Goal: Ask a question

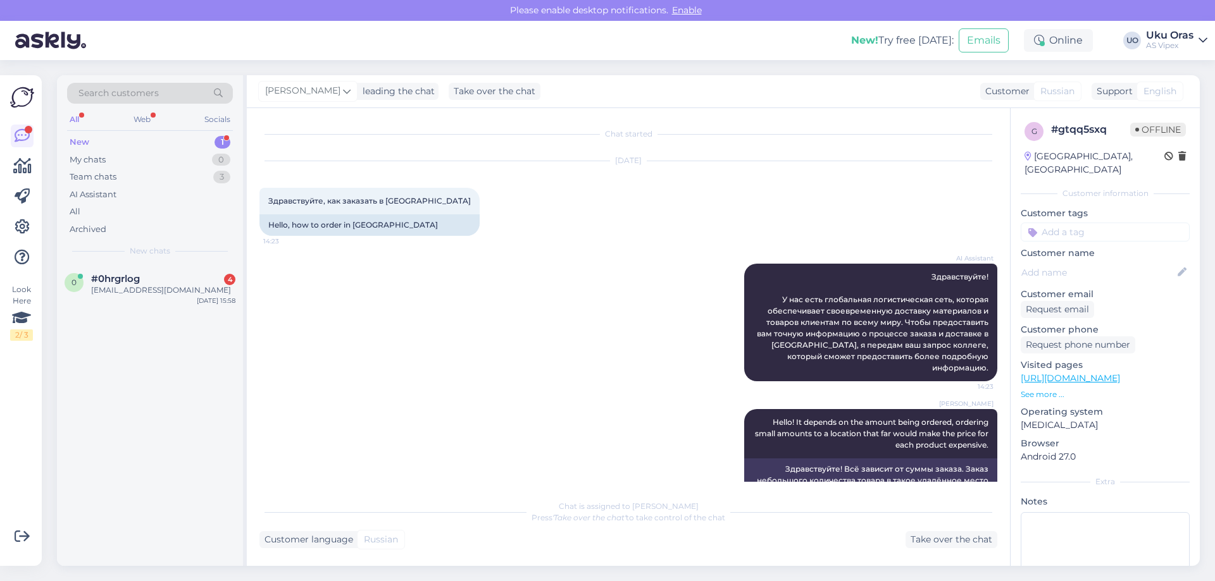
scroll to position [23, 0]
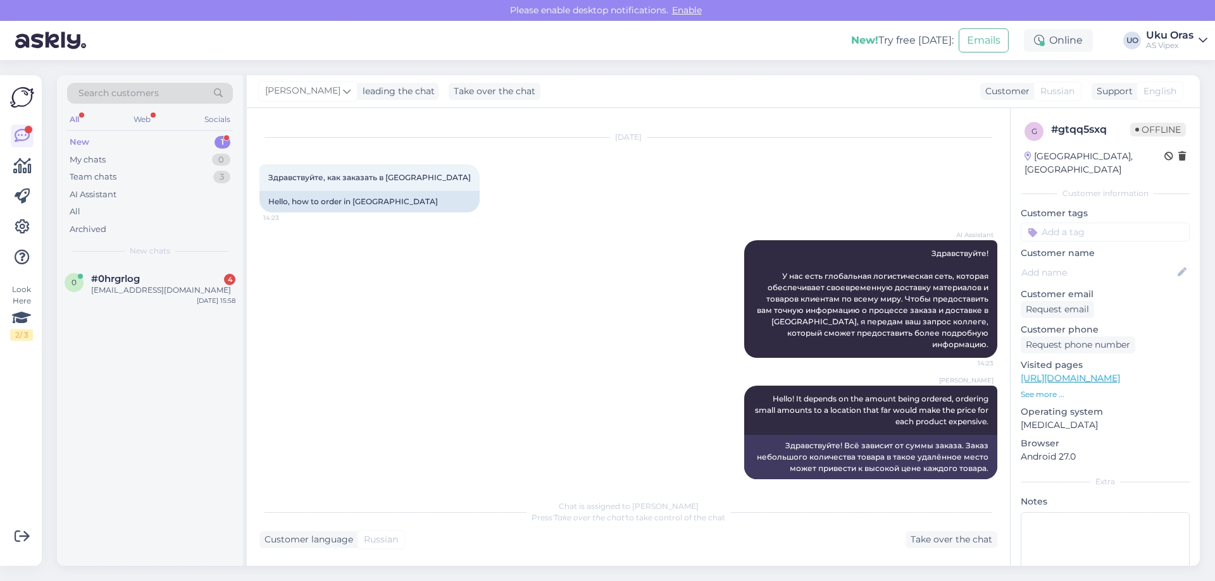
click at [139, 145] on div "New 1" at bounding box center [150, 142] width 166 height 18
click at [148, 273] on div "0 #0hrgrlog 3 [EMAIL_ADDRESS][DOMAIN_NAME] [DATE] 15:59" at bounding box center [150, 287] width 186 height 46
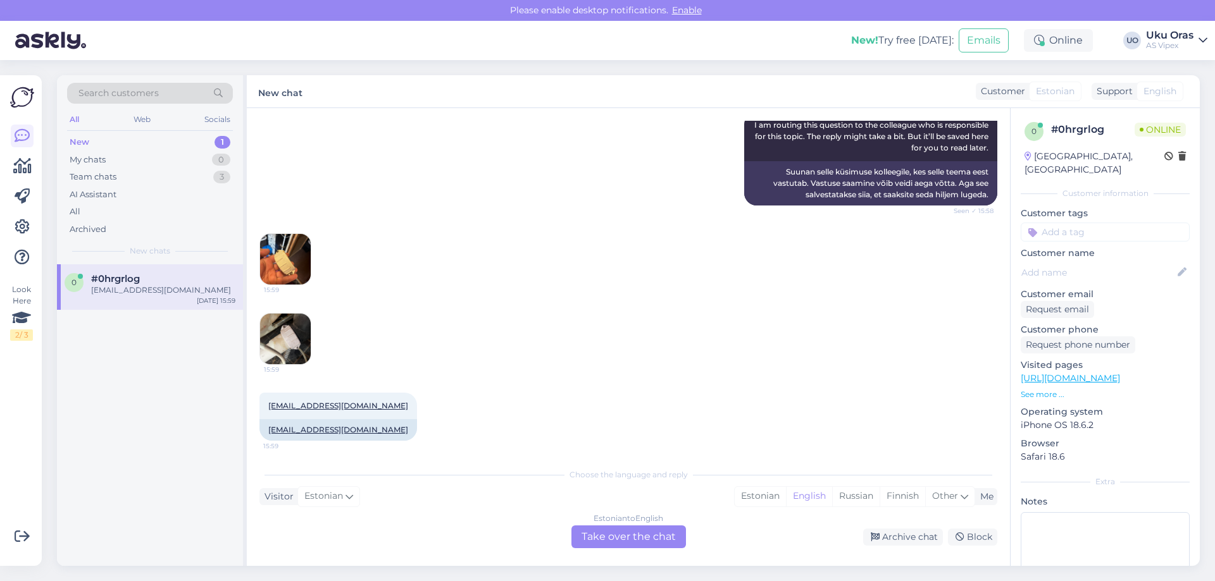
scroll to position [298, 0]
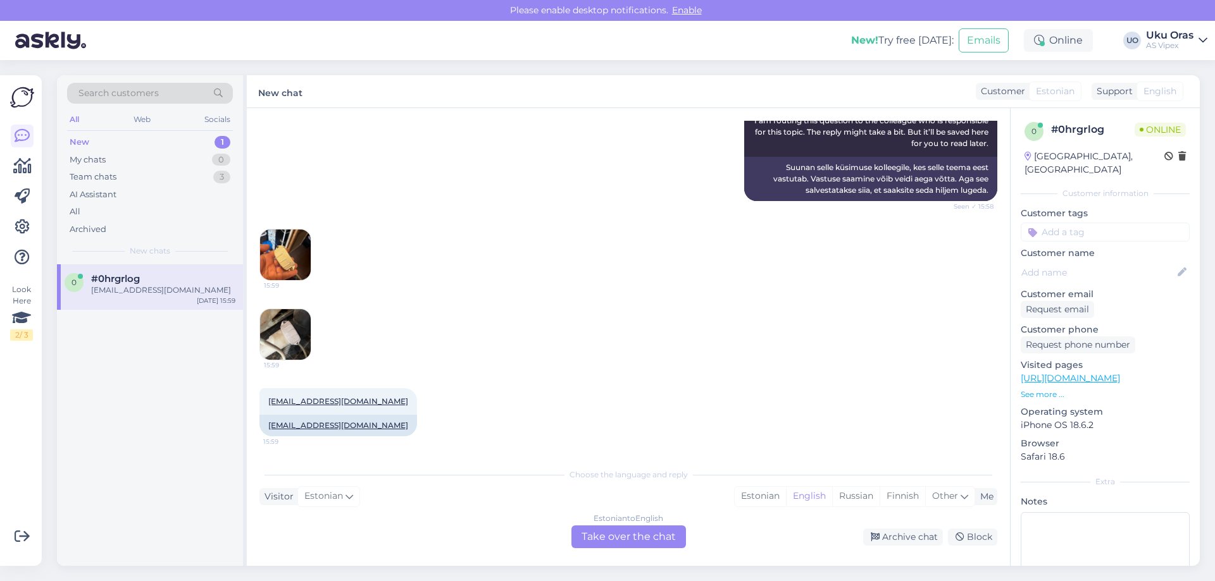
click at [289, 256] on img at bounding box center [285, 255] width 51 height 51
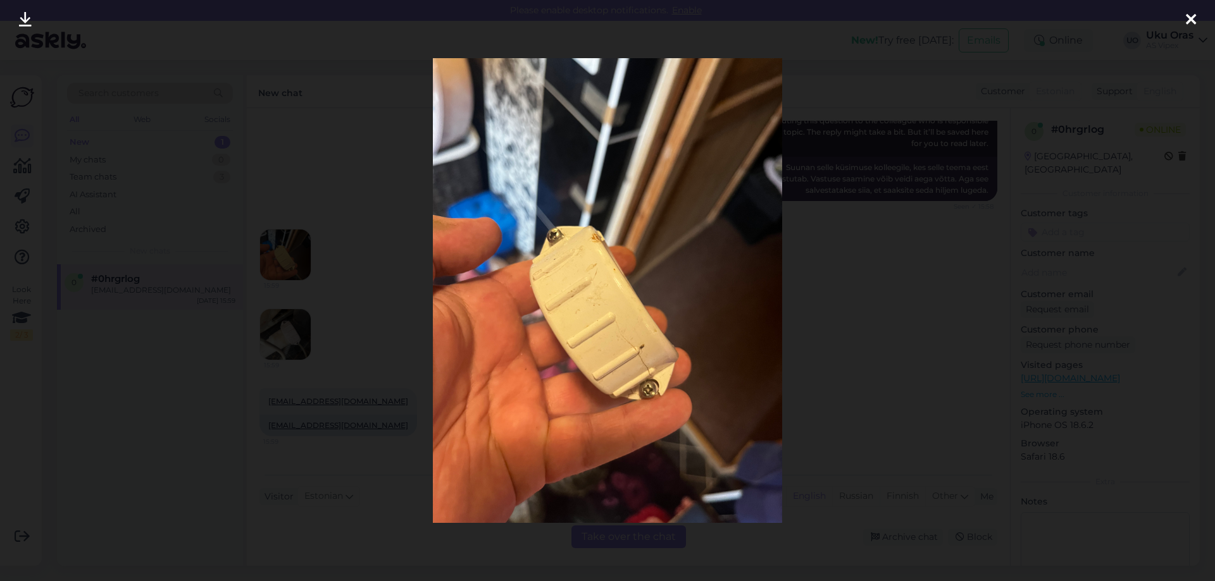
click at [289, 256] on div at bounding box center [607, 290] width 1215 height 581
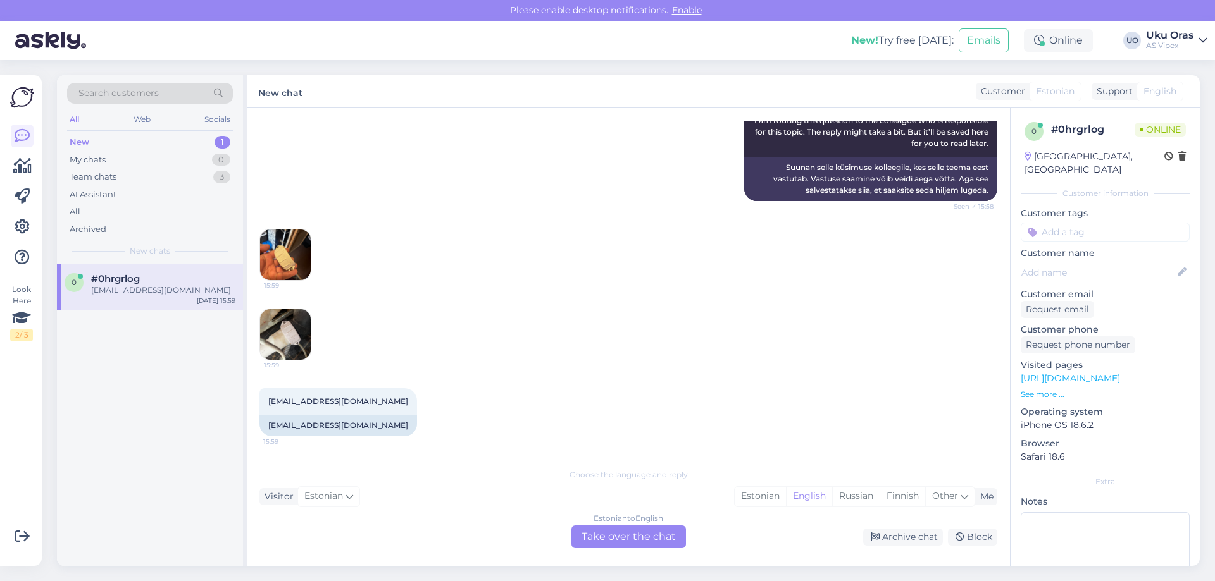
click at [292, 338] on img at bounding box center [285, 334] width 51 height 51
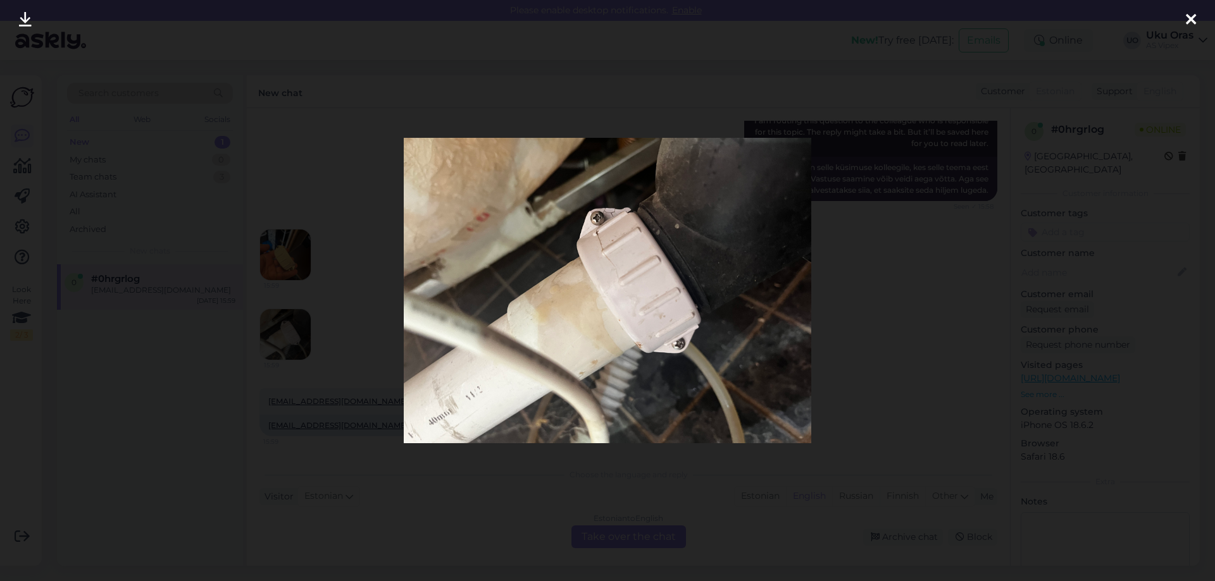
click at [292, 332] on div at bounding box center [607, 290] width 1215 height 581
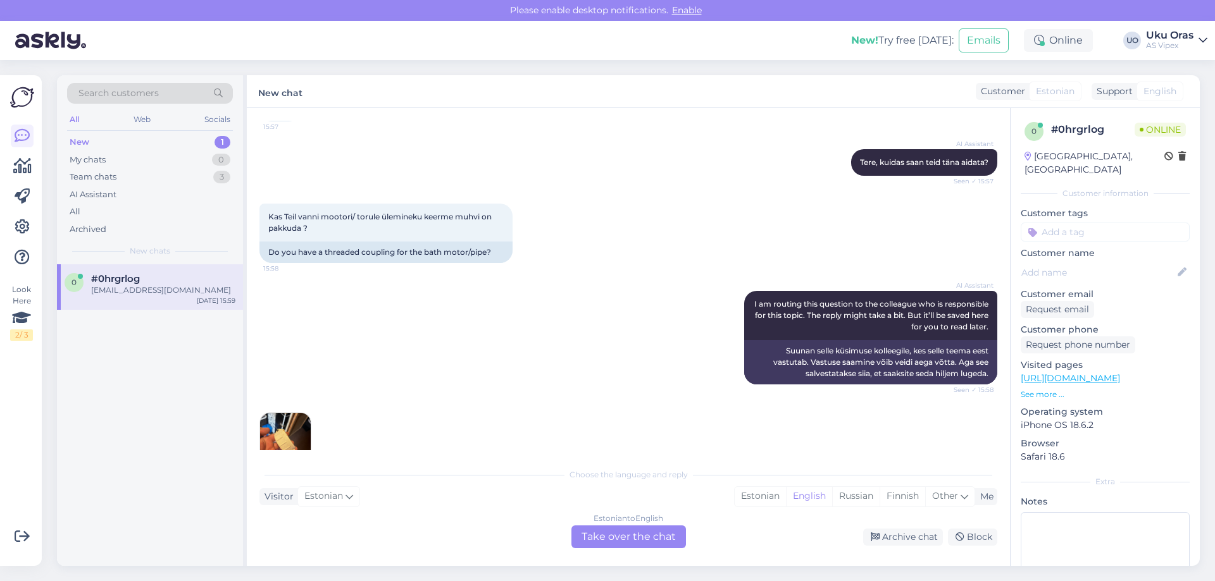
drag, startPoint x: 619, startPoint y: 364, endPoint x: 589, endPoint y: 273, distance: 96.0
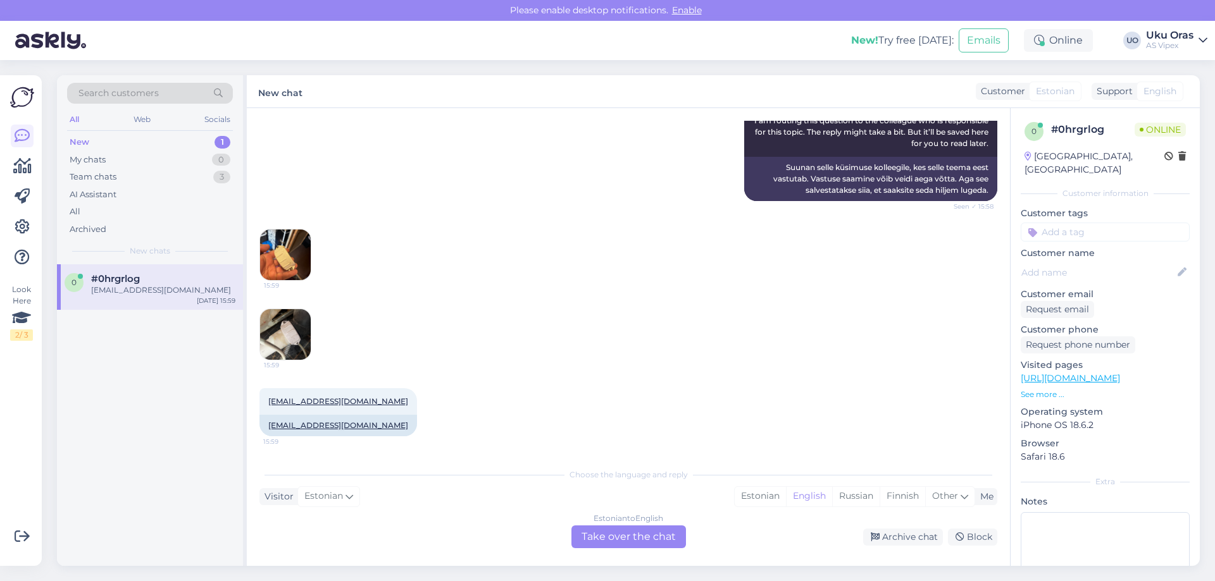
drag, startPoint x: 637, startPoint y: 229, endPoint x: 627, endPoint y: 329, distance: 100.5
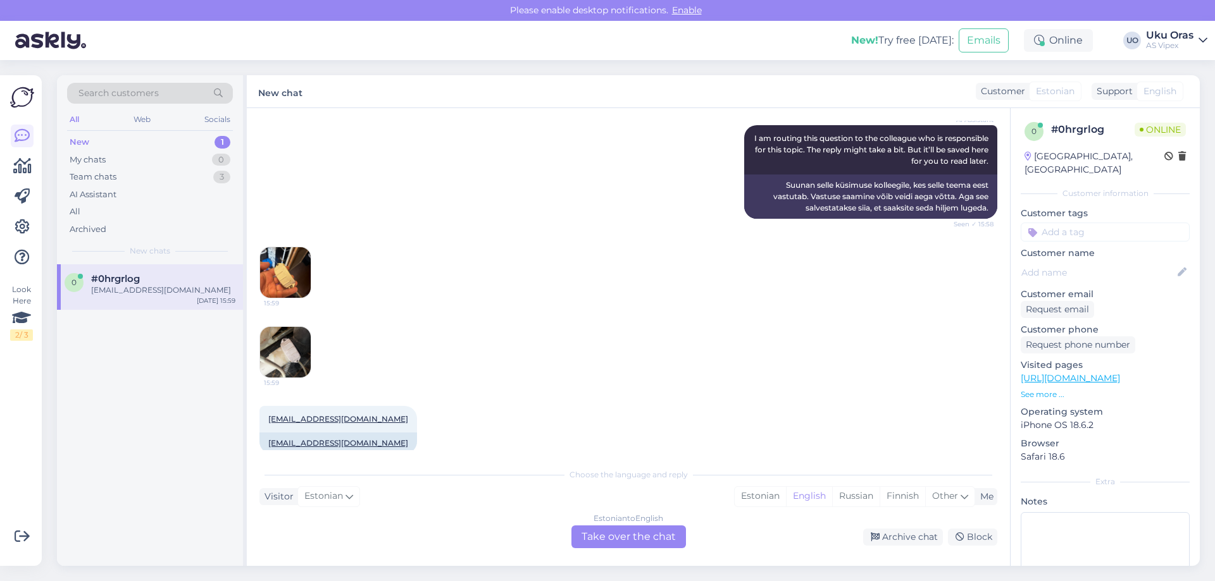
drag, startPoint x: 622, startPoint y: 328, endPoint x: 619, endPoint y: 300, distance: 28.1
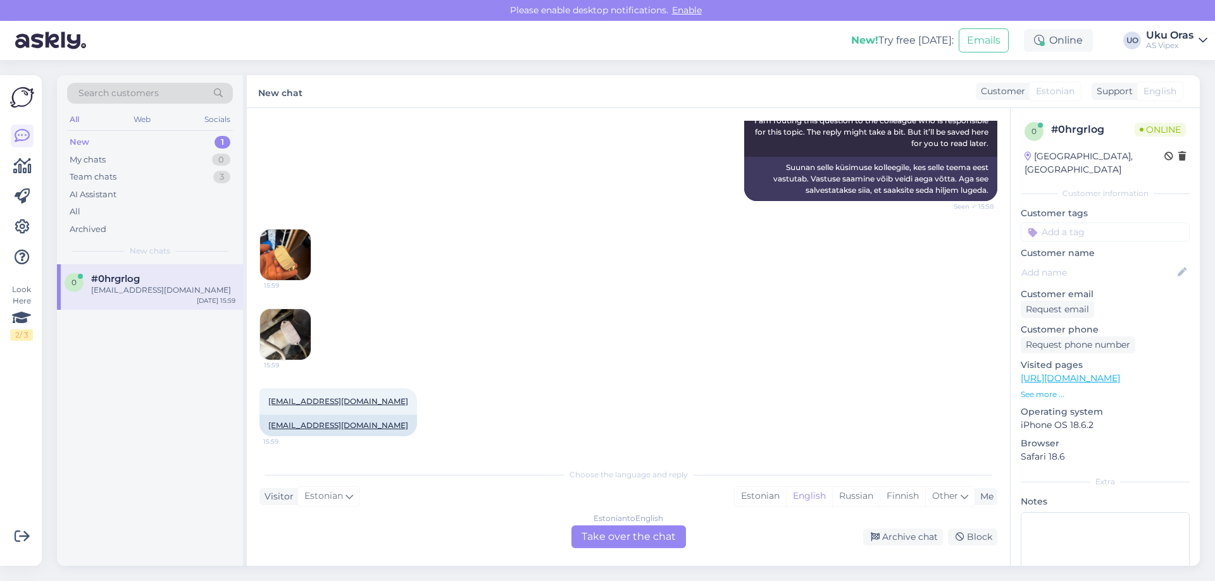
scroll to position [0, 0]
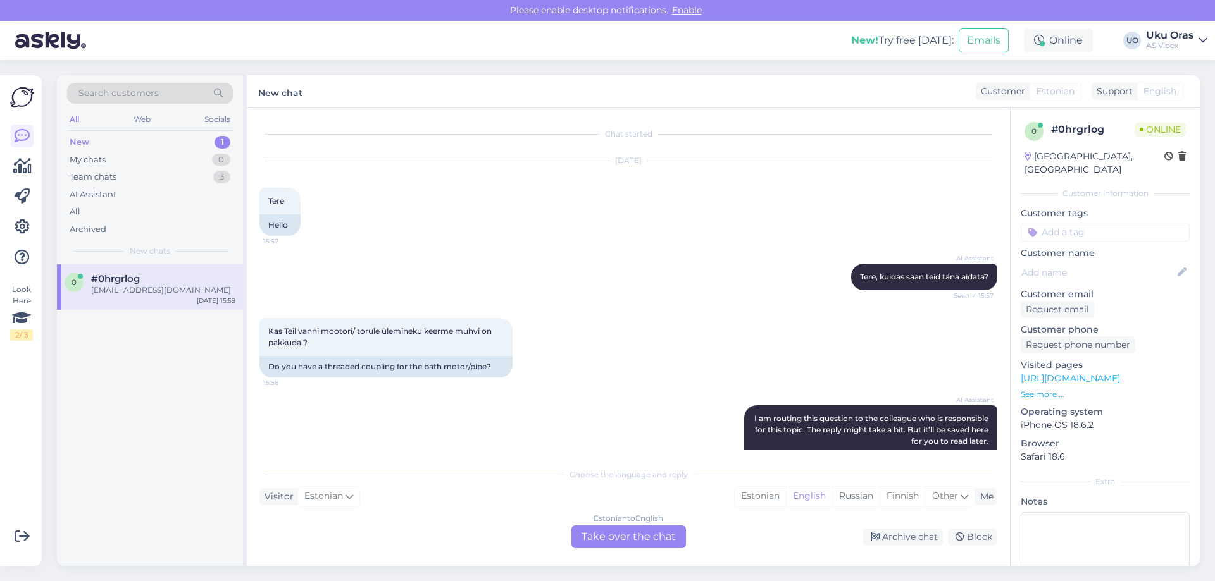
drag, startPoint x: 619, startPoint y: 300, endPoint x: 619, endPoint y: 74, distance: 226.5
drag, startPoint x: 356, startPoint y: 333, endPoint x: 448, endPoint y: 331, distance: 93.0
click at [448, 331] on span "Kas Teil vanni mootori/ torule ülemineku keerme muhvi on pakkuda ?" at bounding box center [380, 336] width 225 height 21
drag, startPoint x: 473, startPoint y: 331, endPoint x: 321, endPoint y: 336, distance: 151.9
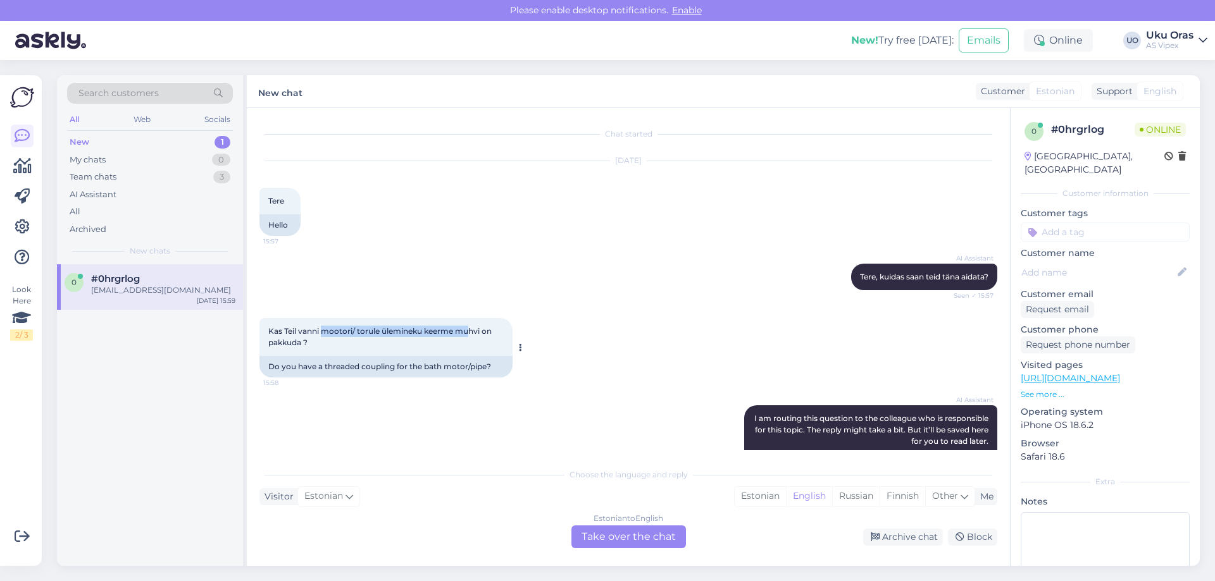
click at [321, 336] on div "Kas Teil vanni mootori/ torule ülemineku keerme muhvi on pakkuda ? 15:58" at bounding box center [385, 337] width 253 height 38
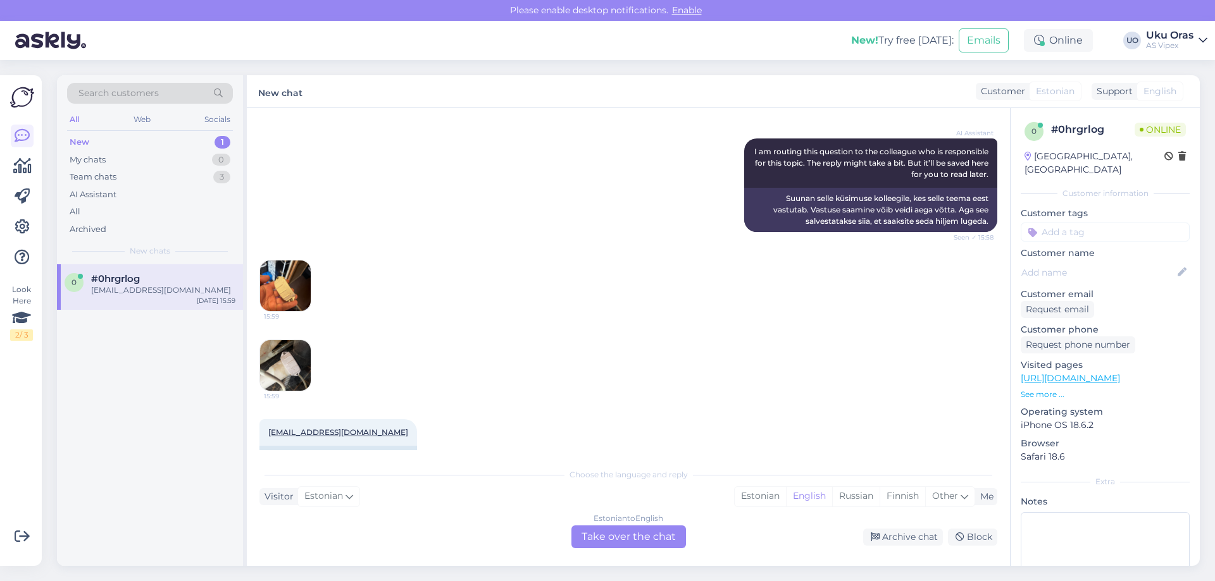
scroll to position [298, 0]
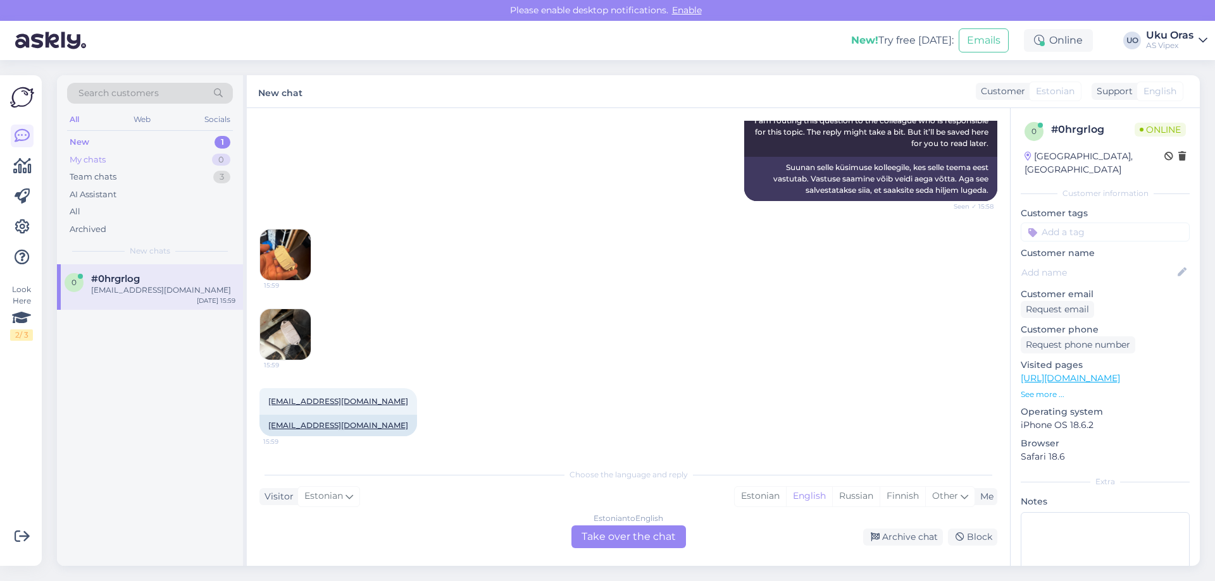
click at [143, 156] on div "My chats 0" at bounding box center [150, 160] width 166 height 18
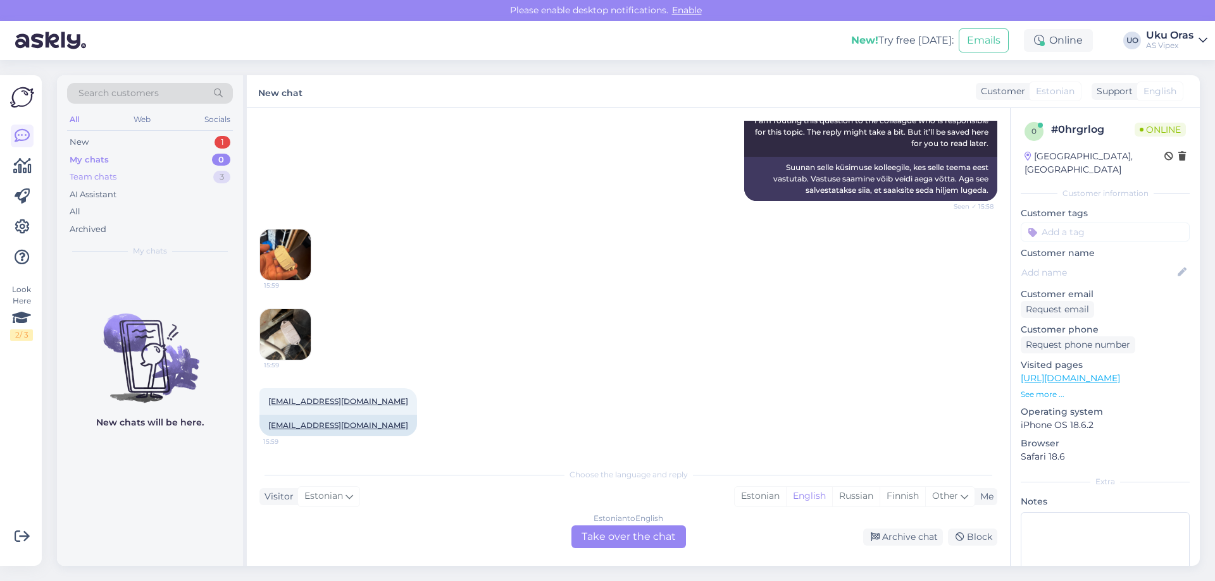
click at [106, 169] on div "Team chats 3" at bounding box center [150, 177] width 166 height 18
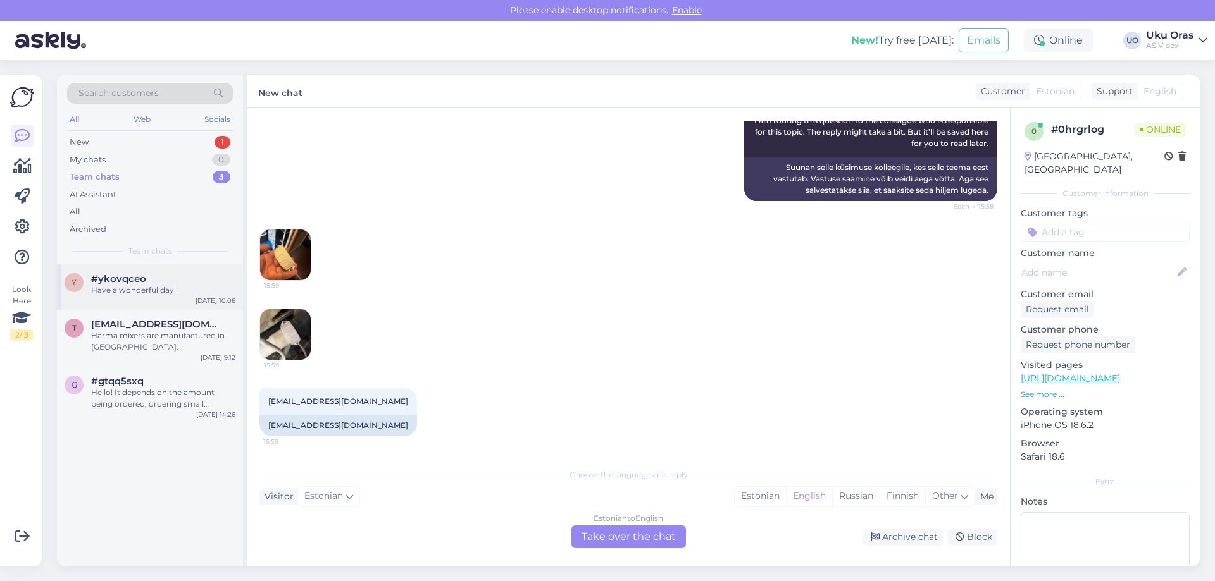
click at [134, 304] on div "y #ykovqceo Have a wonderful day! [DATE] 10:06" at bounding box center [150, 287] width 186 height 46
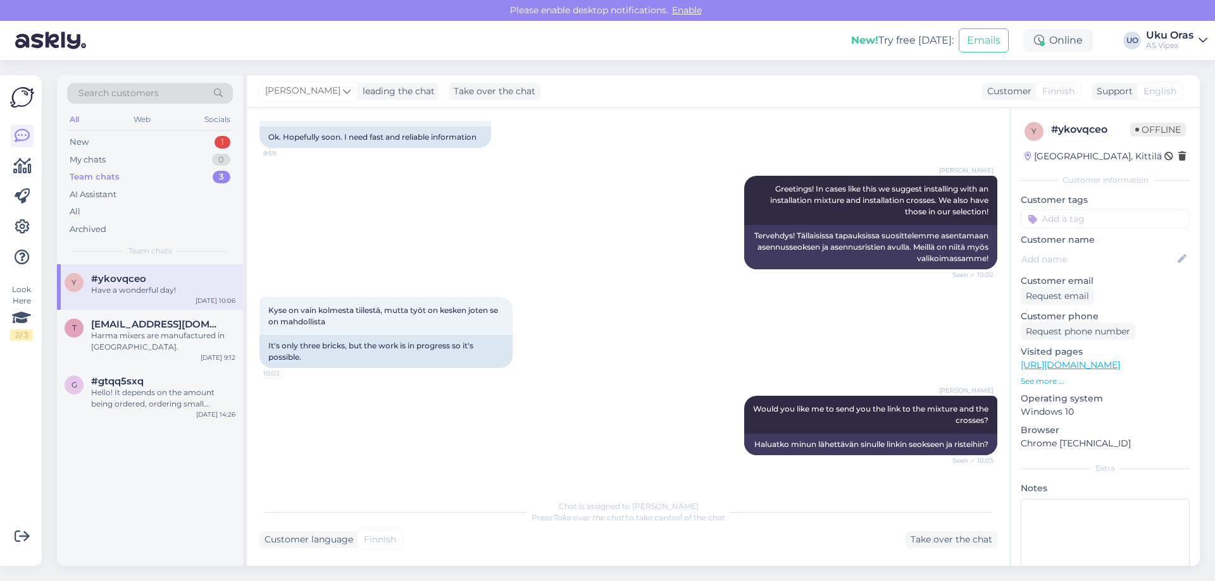
scroll to position [972, 0]
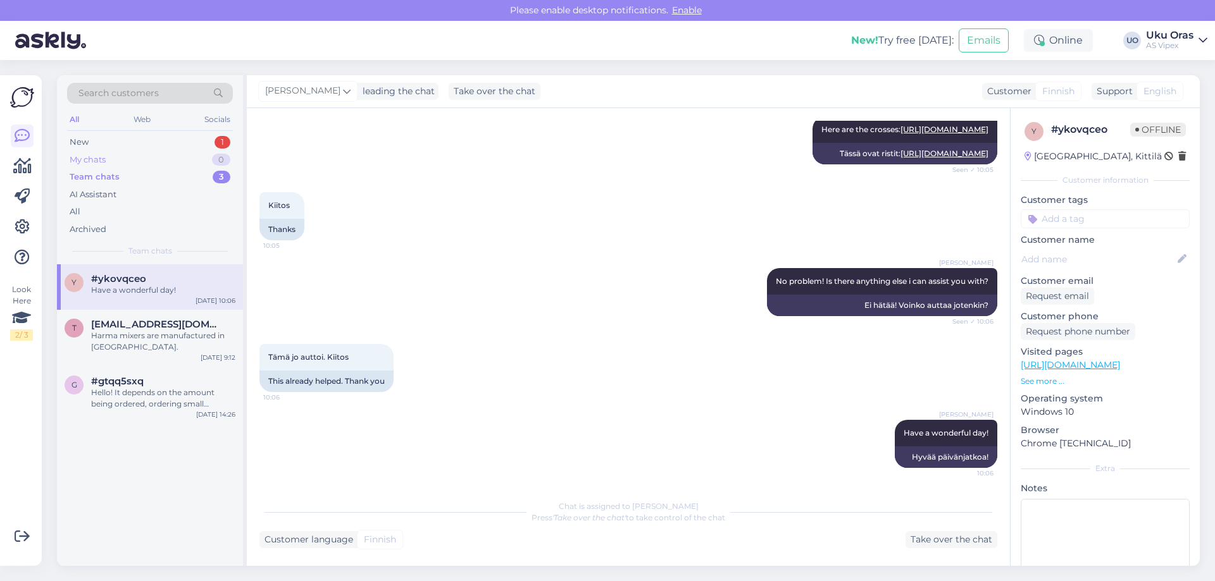
click at [130, 158] on div "My chats 0" at bounding box center [150, 160] width 166 height 18
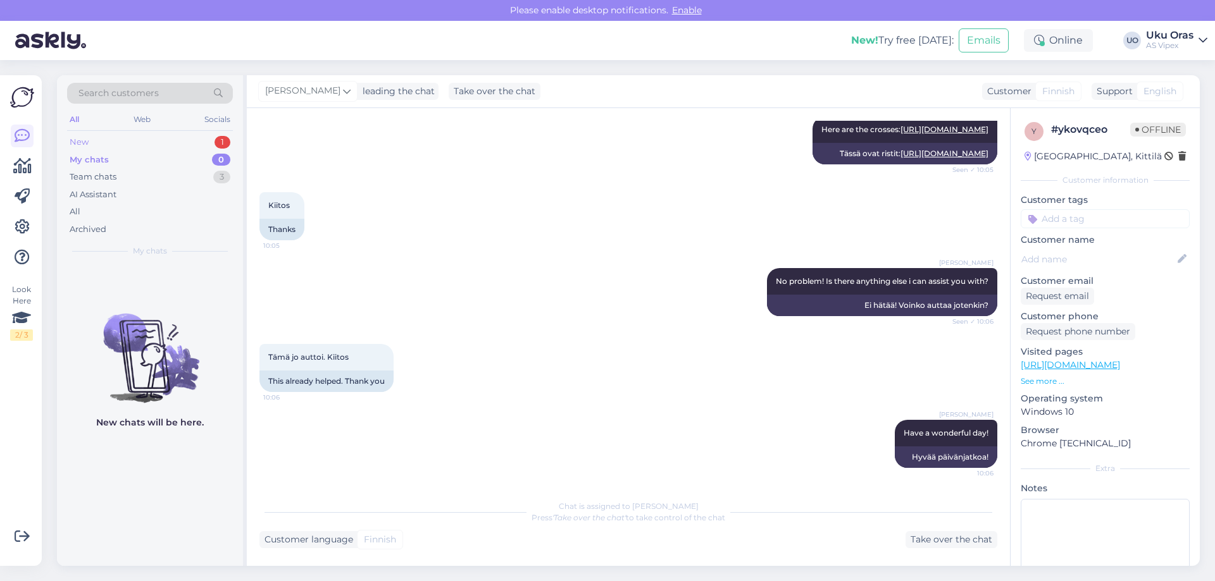
click at [134, 139] on div "New 1" at bounding box center [150, 142] width 166 height 18
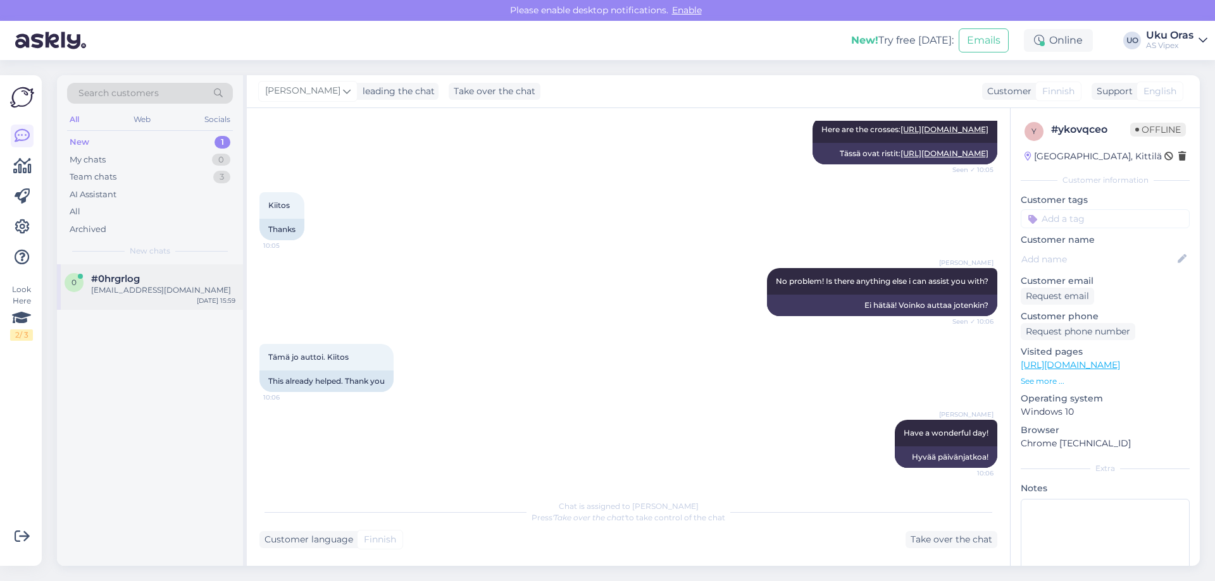
click at [172, 290] on div "[EMAIL_ADDRESS][DOMAIN_NAME]" at bounding box center [163, 290] width 144 height 11
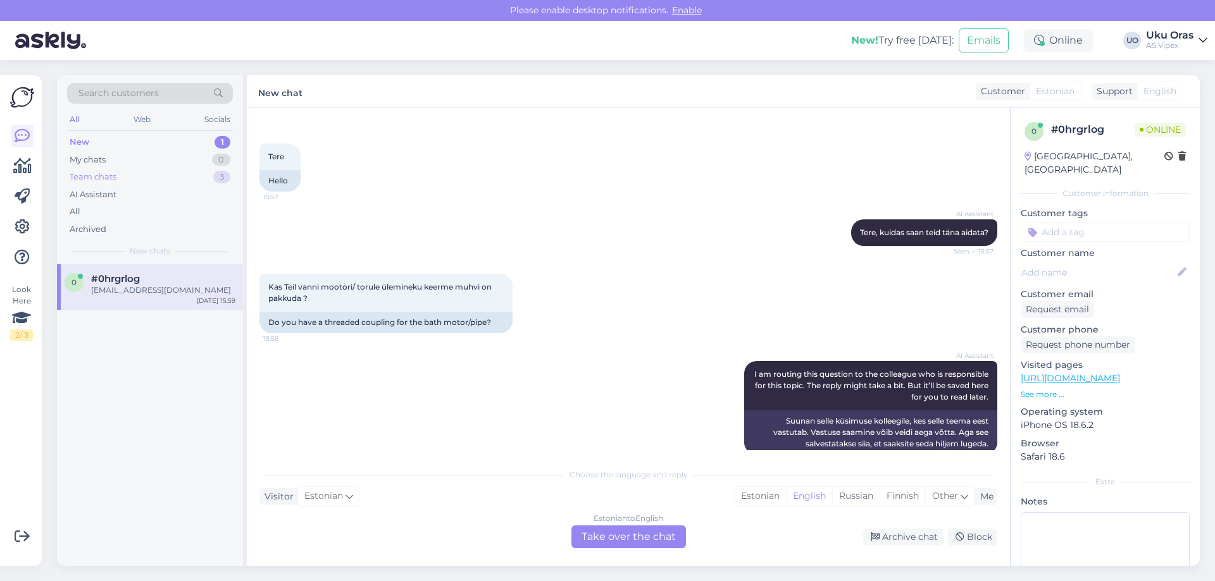
scroll to position [0, 0]
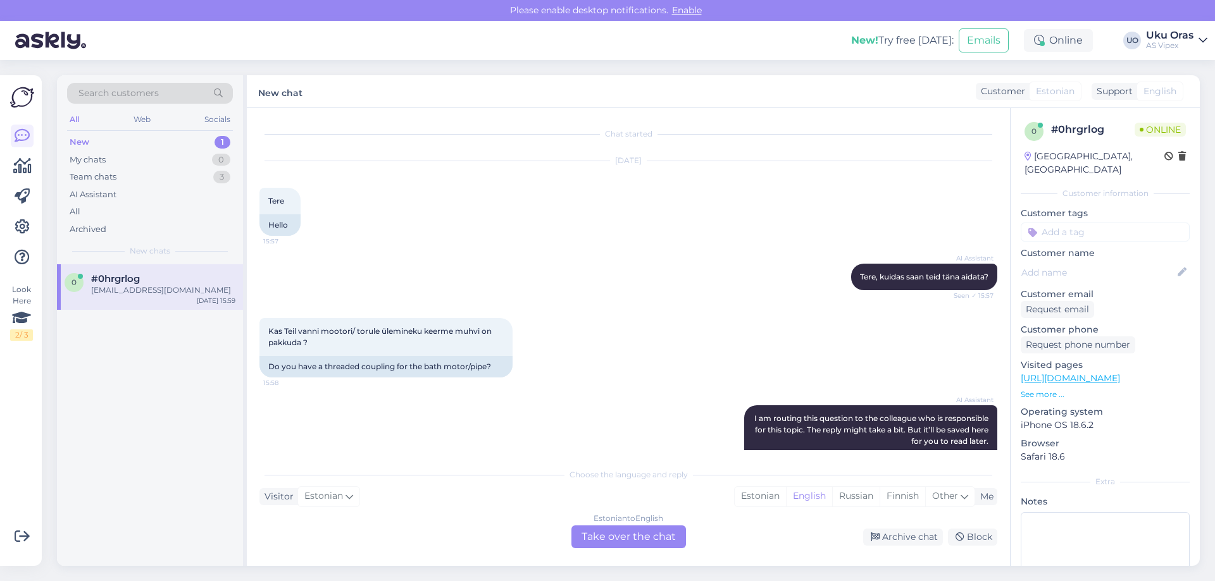
click at [94, 147] on div "New 1" at bounding box center [150, 142] width 166 height 18
